Goal: Information Seeking & Learning: Learn about a topic

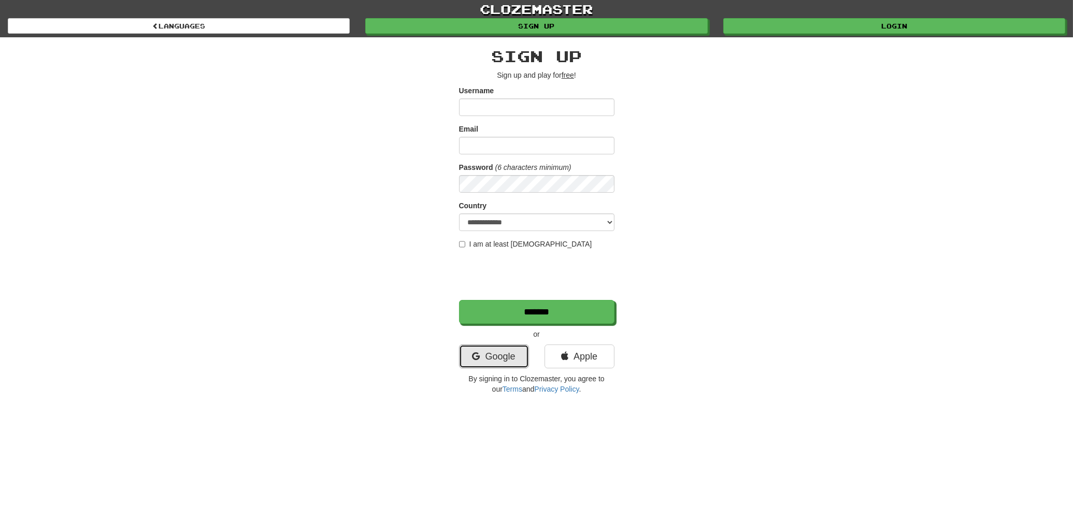
click at [490, 353] on link "Google" at bounding box center [494, 356] width 70 height 24
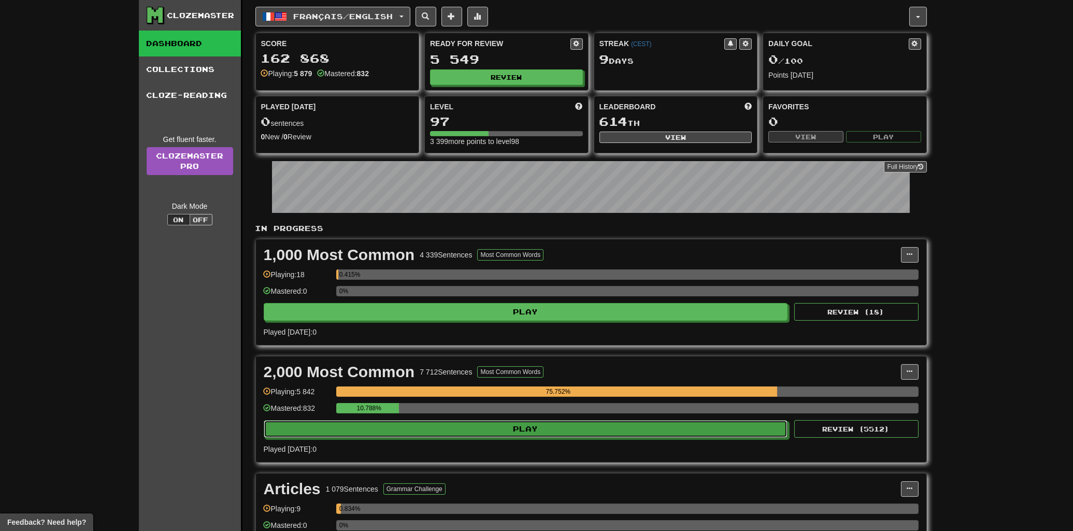
click at [509, 429] on button "Play" at bounding box center [526, 429] width 524 height 18
select select "**"
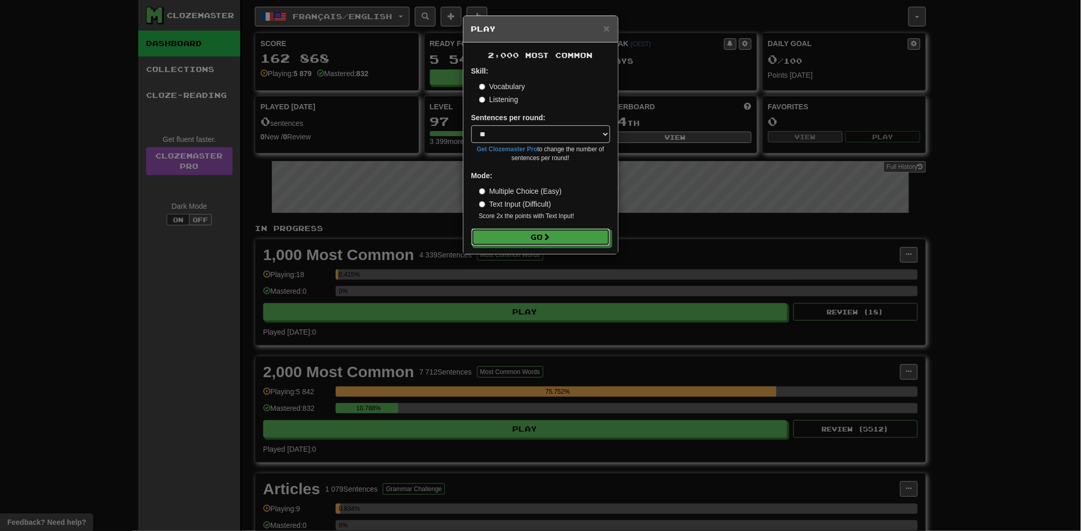
click at [548, 238] on span at bounding box center [546, 236] width 7 height 7
